Goal: Transaction & Acquisition: Subscribe to service/newsletter

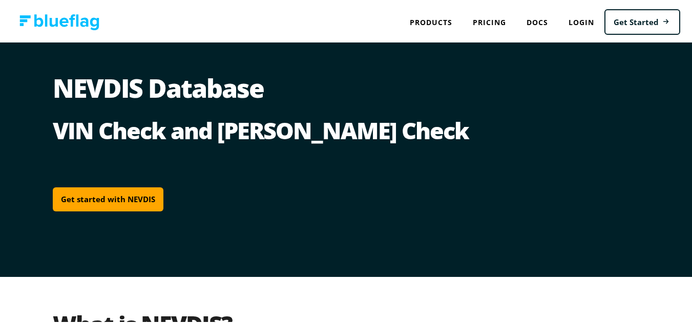
click at [128, 201] on link "Get started with NEVDIS" at bounding box center [108, 198] width 111 height 24
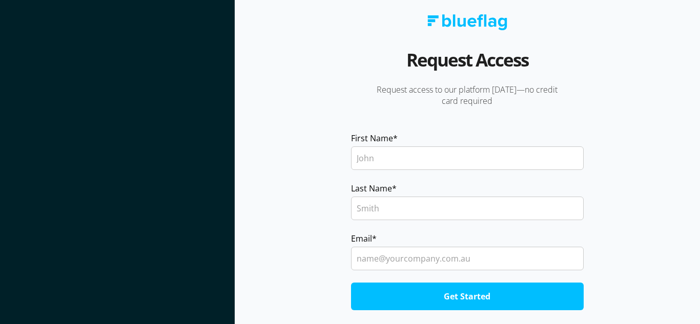
click at [401, 148] on input "First Name *" at bounding box center [467, 158] width 233 height 24
type input "Moaz"
type input "Sibtain"
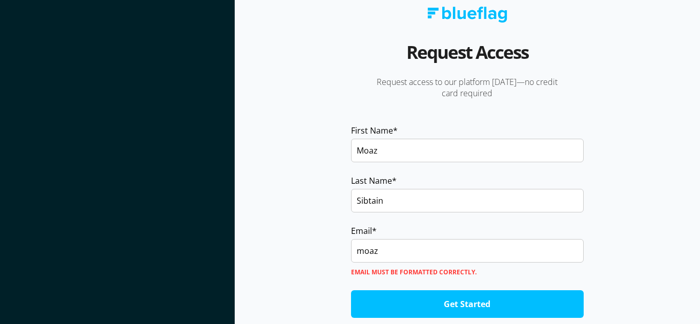
type input "[EMAIL_ADDRESS][DOMAIN_NAME]"
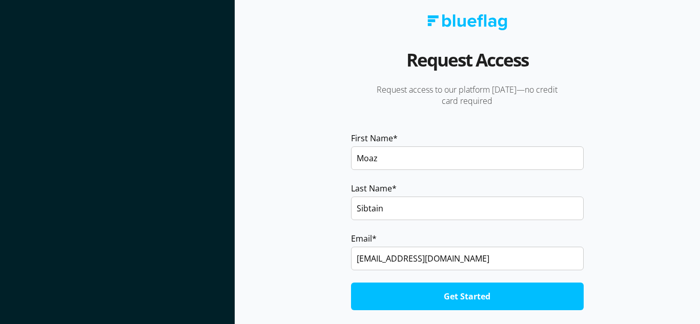
click at [470, 289] on input "Get Started" at bounding box center [467, 297] width 233 height 28
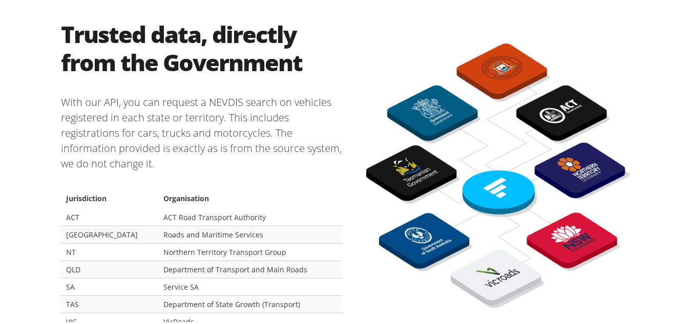
scroll to position [800, 0]
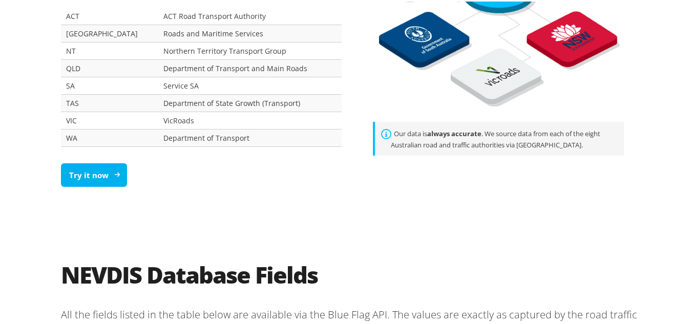
click at [110, 162] on link "Try it now" at bounding box center [94, 174] width 66 height 24
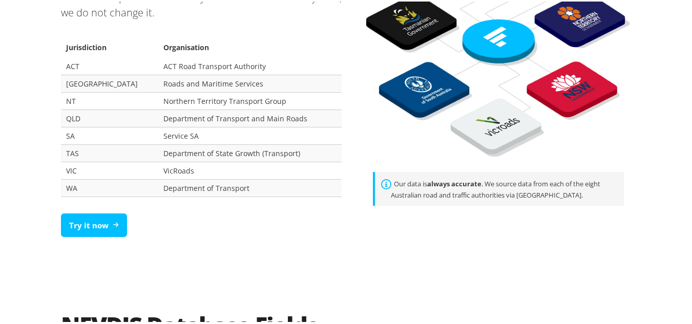
scroll to position [800, 0]
